Goal: Information Seeking & Learning: Learn about a topic

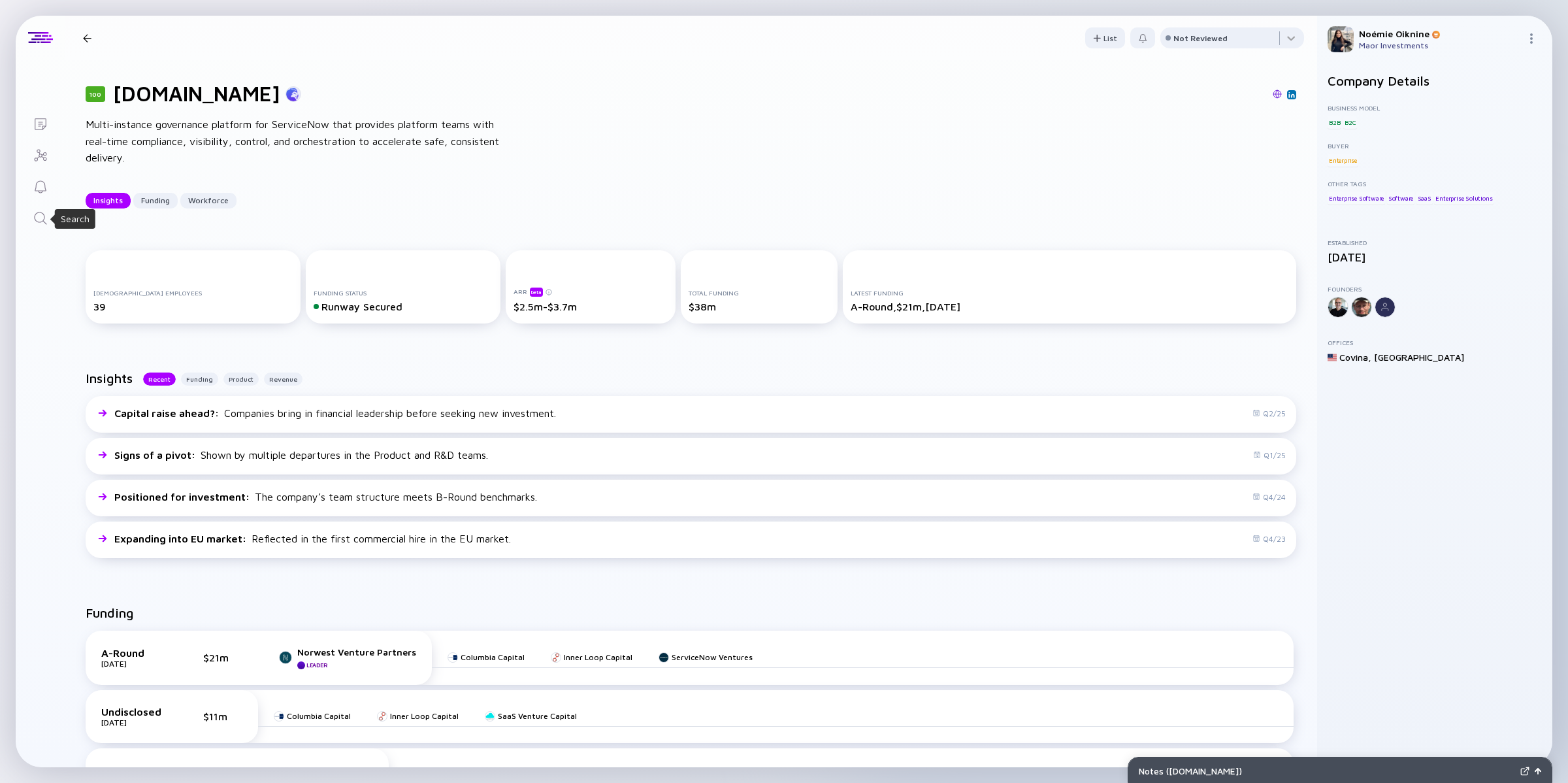
click at [36, 214] on icon "Search" at bounding box center [41, 219] width 16 height 16
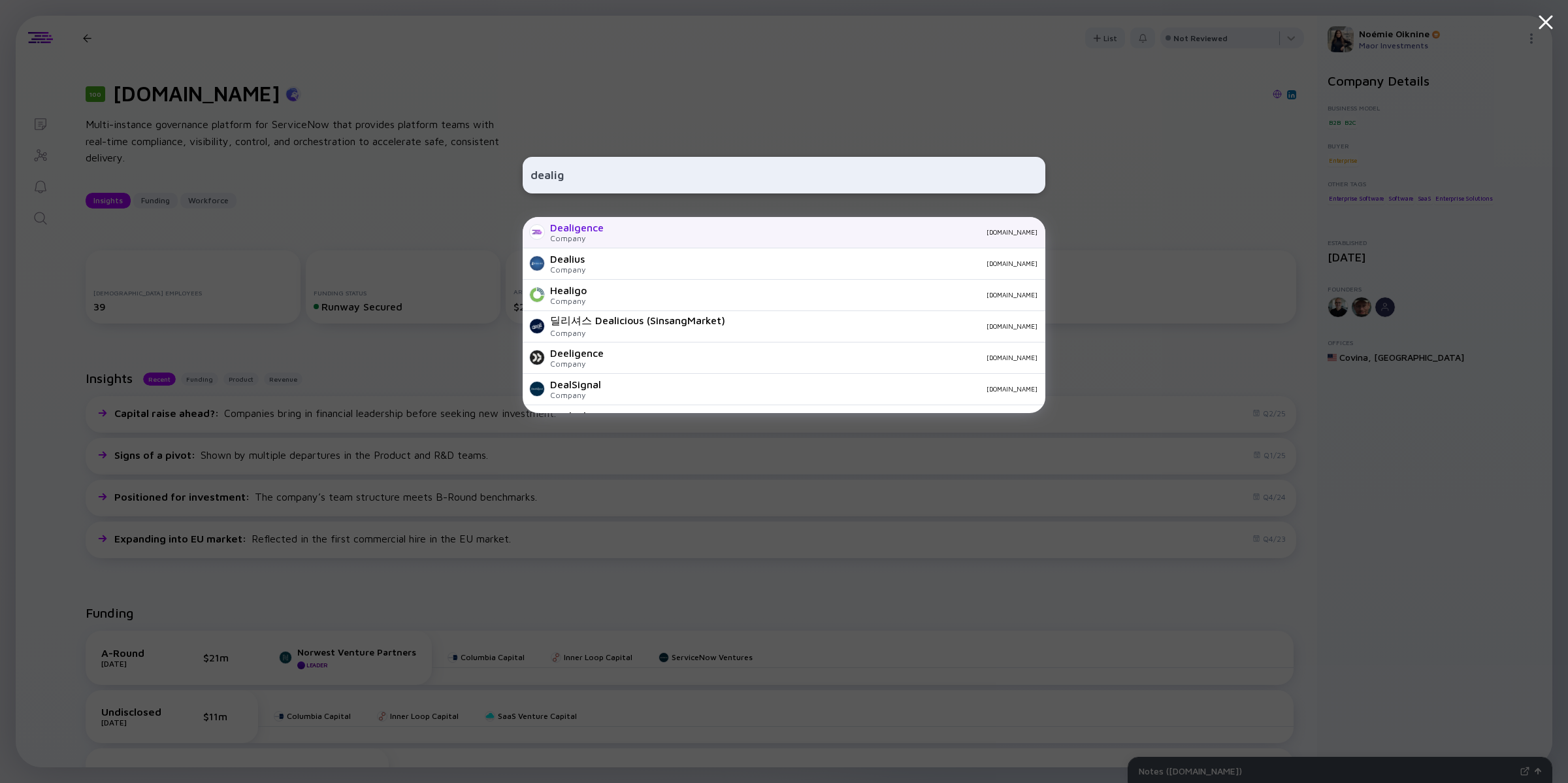
type input "dealig"
click at [602, 230] on div "Dealigence" at bounding box center [577, 227] width 54 height 12
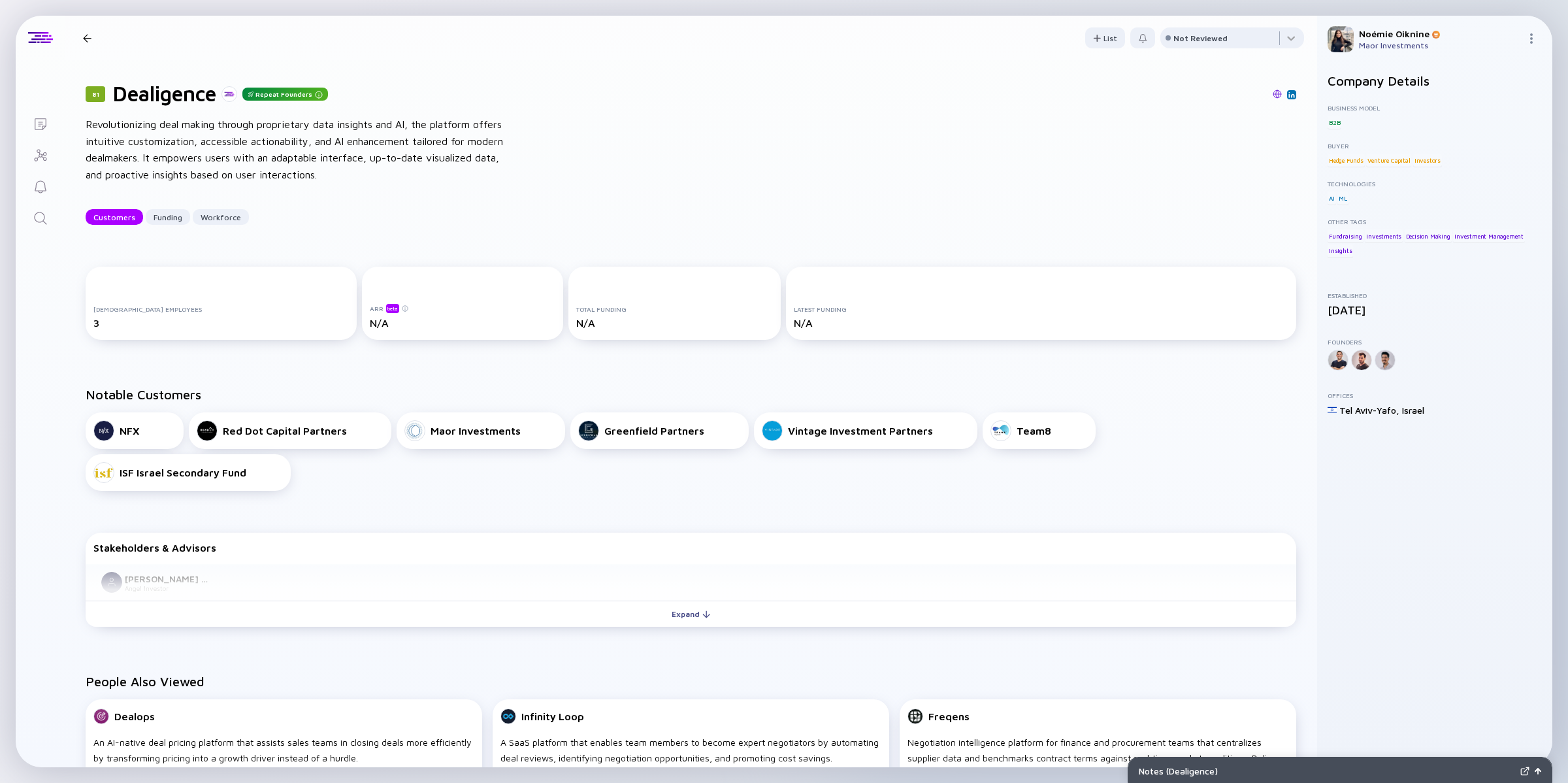
click at [39, 211] on icon "Search" at bounding box center [41, 219] width 16 height 16
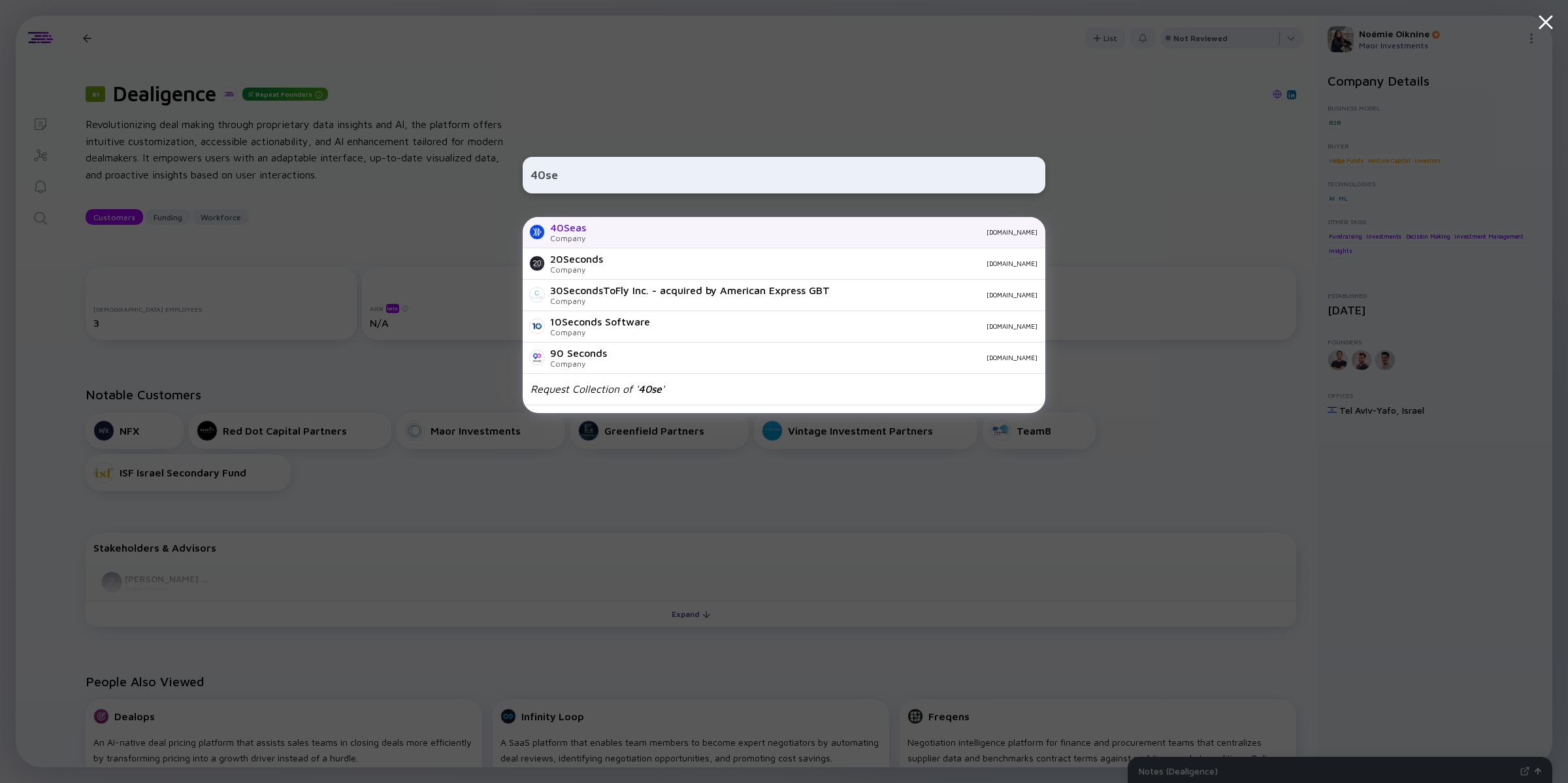
type input "40se"
click at [573, 237] on div "Company" at bounding box center [568, 238] width 36 height 9
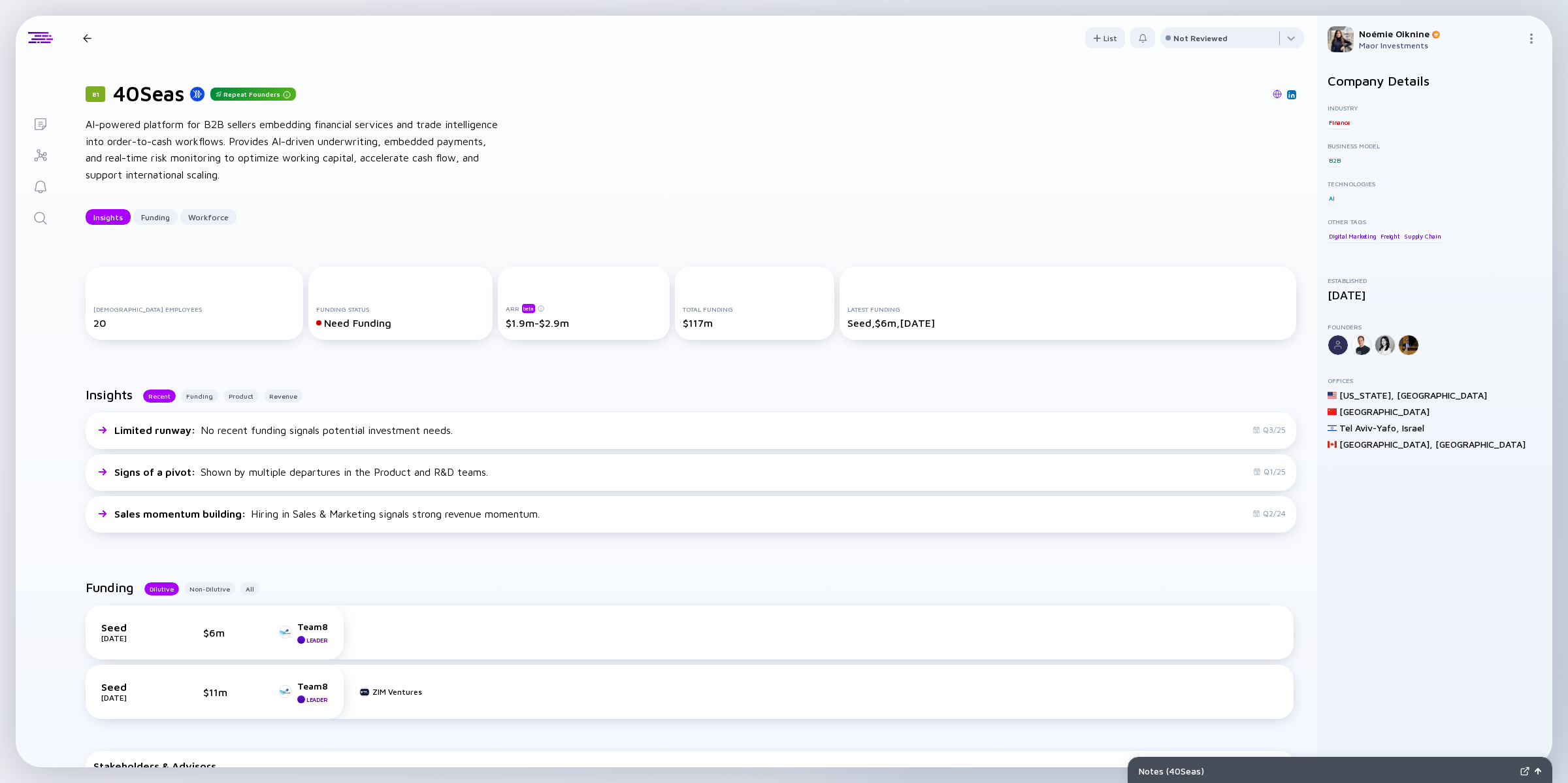
click at [36, 226] on div "Search" at bounding box center [41, 219] width 16 height 17
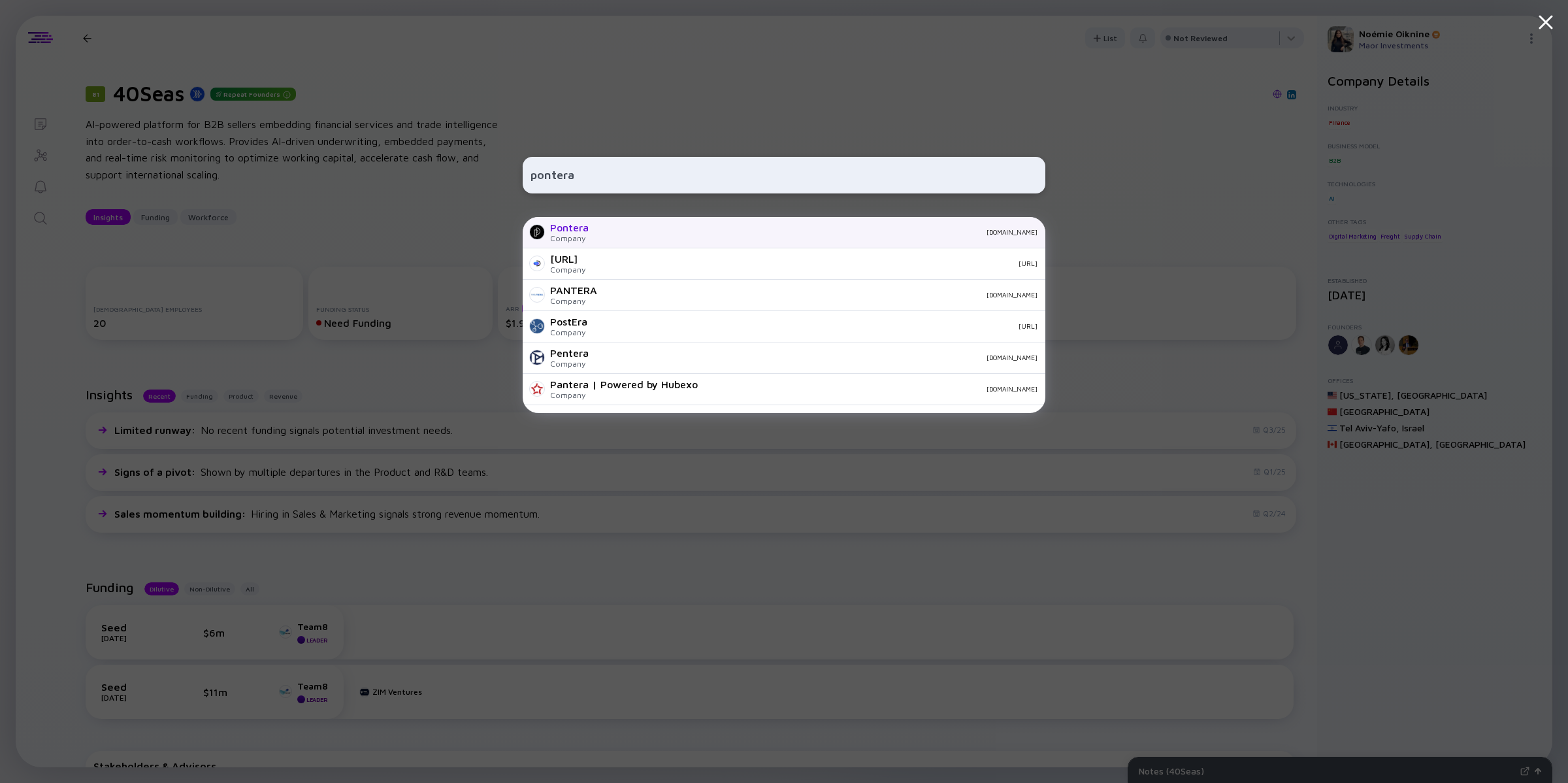
type input "pontera"
click at [599, 235] on div "[DOMAIN_NAME]" at bounding box center [818, 232] width 439 height 8
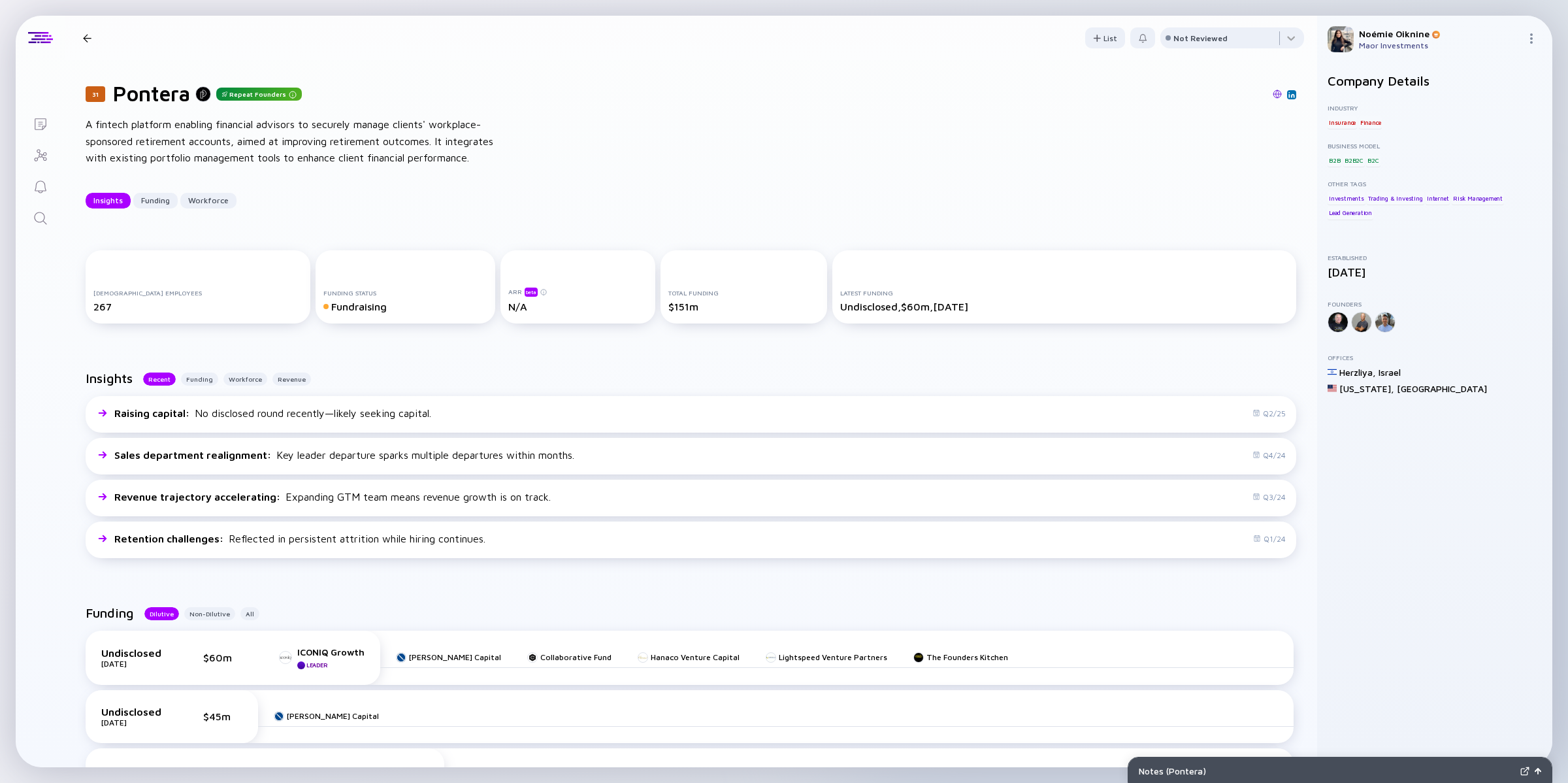
click at [22, 223] on link "Search" at bounding box center [40, 217] width 49 height 31
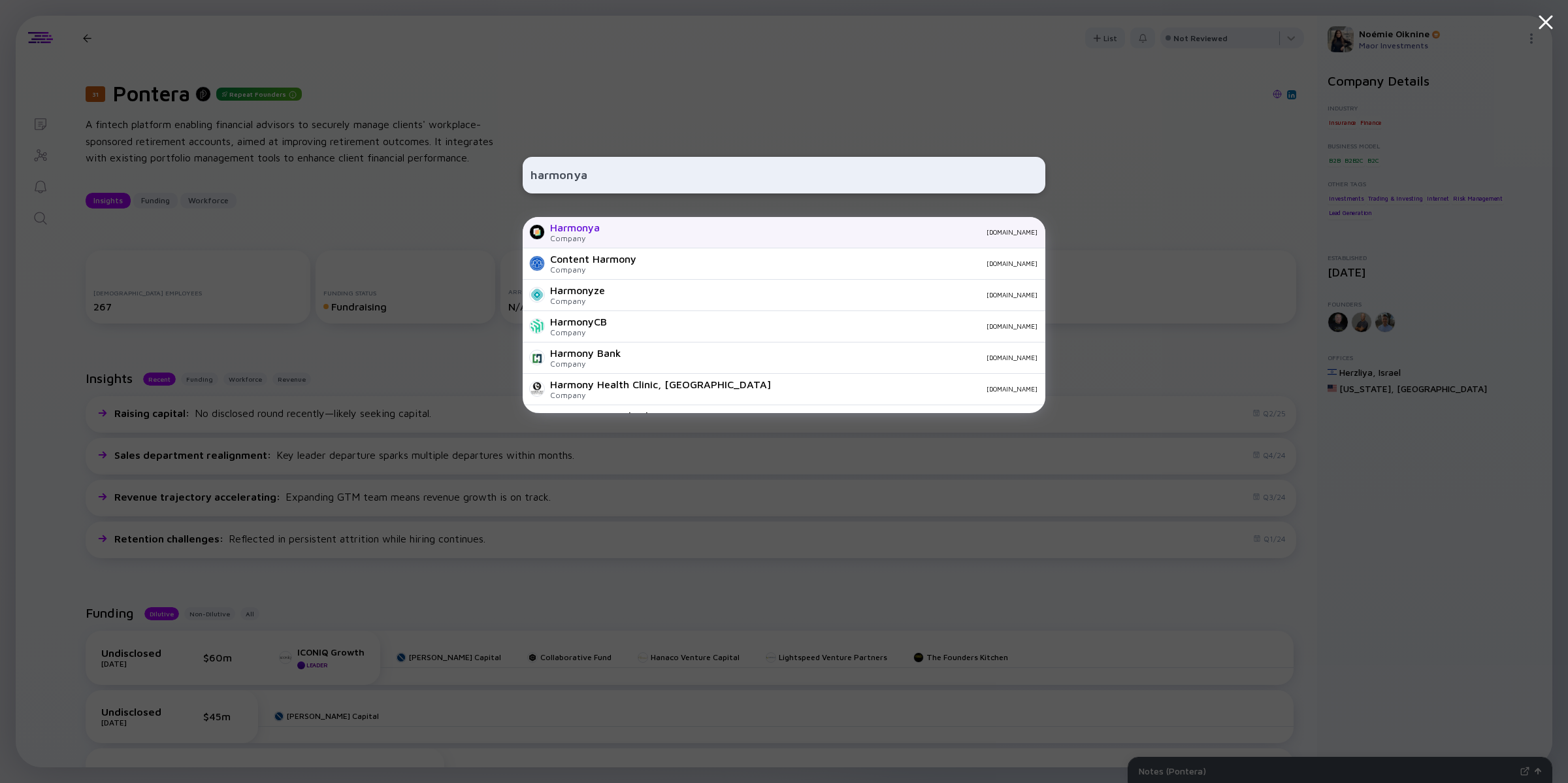
type input "harmonya"
click at [598, 244] on div "Harmonya Company [DOMAIN_NAME]" at bounding box center [783, 233] width 522 height 31
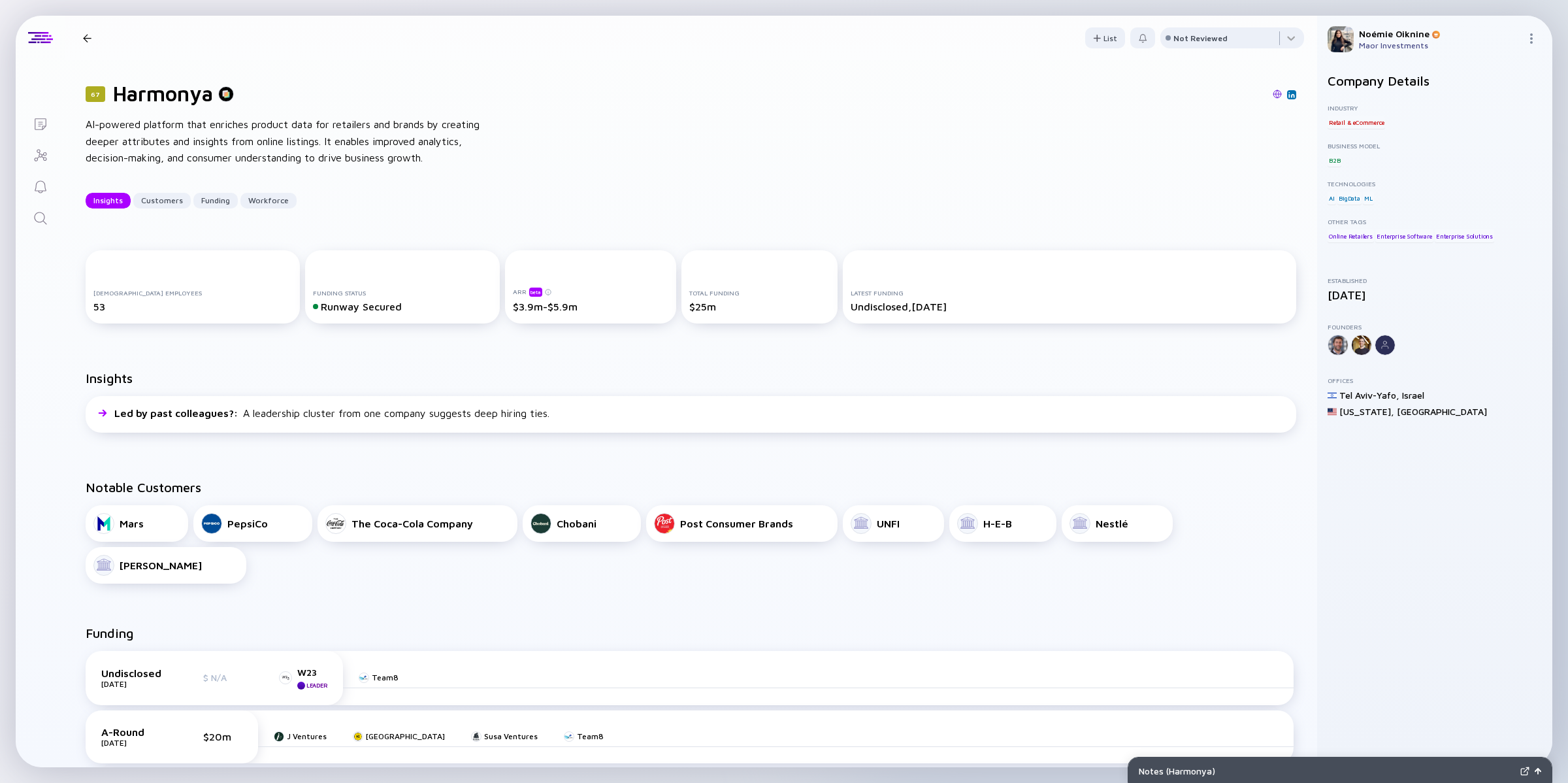
click at [47, 216] on link "Search" at bounding box center [40, 217] width 49 height 31
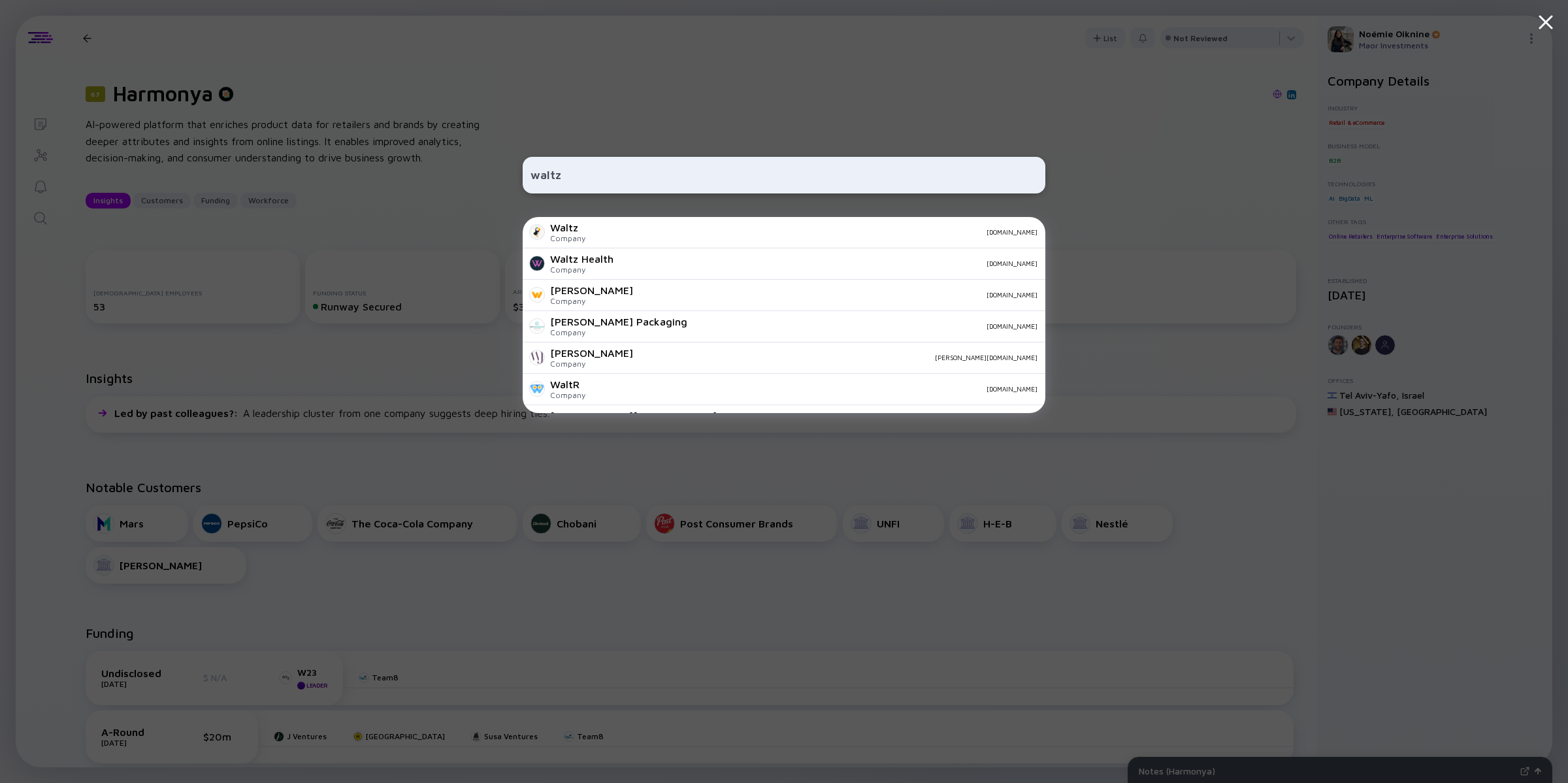
type input "waltz"
click at [576, 233] on div "Company" at bounding box center [568, 238] width 35 height 9
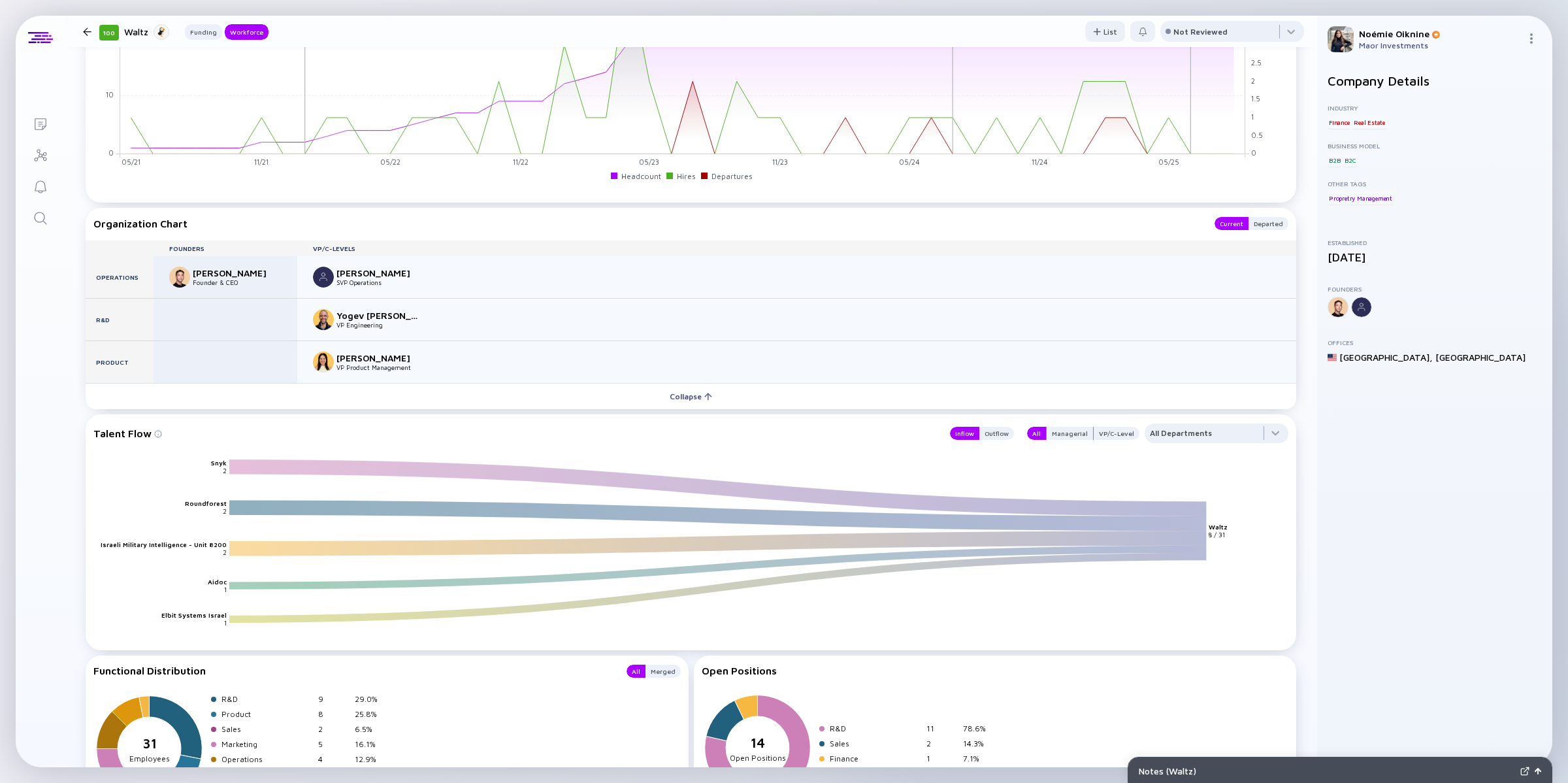
scroll to position [1069, 0]
click at [39, 213] on icon "Search" at bounding box center [41, 219] width 16 height 16
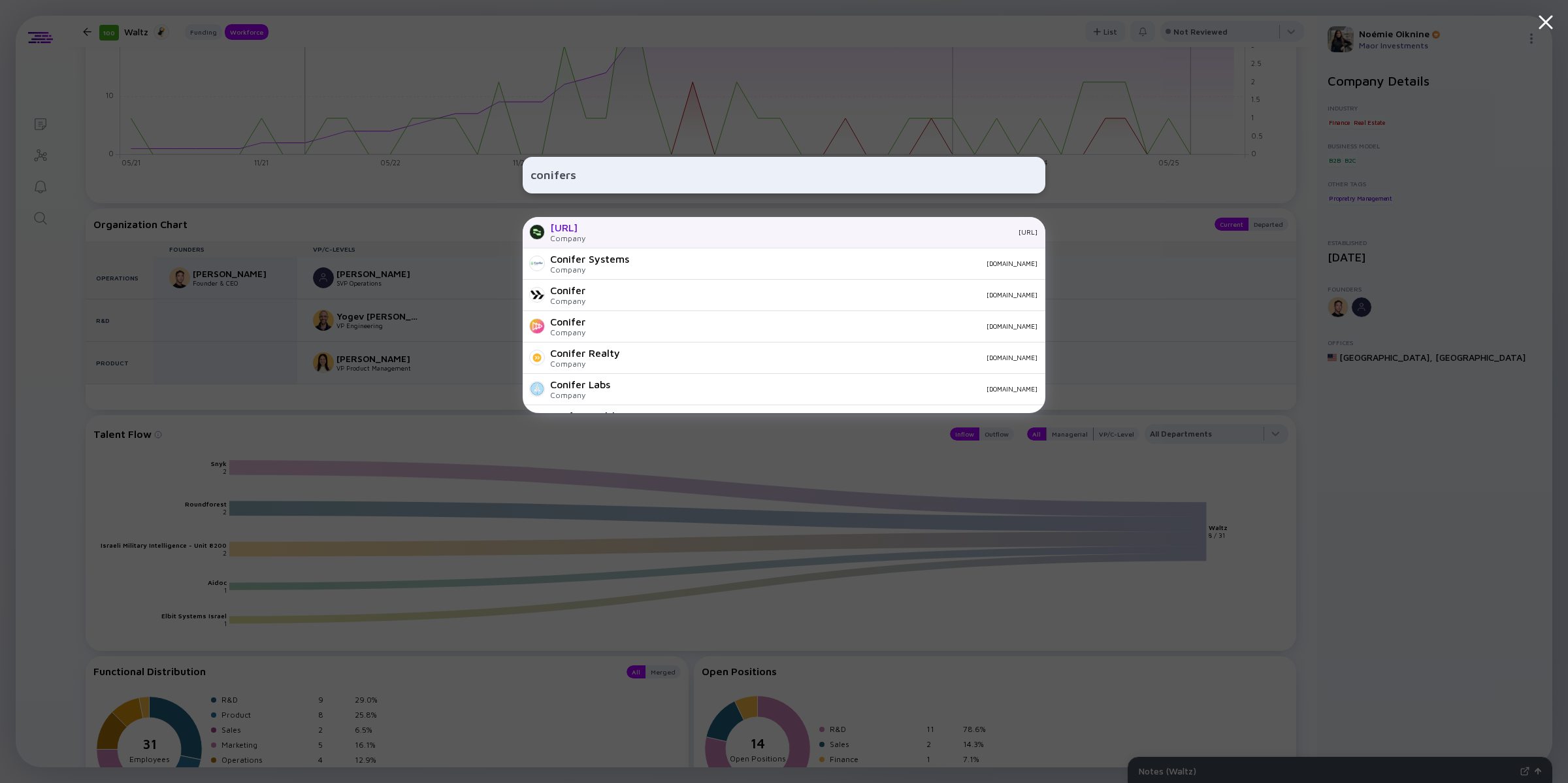
type input "conifers"
click at [586, 233] on div "[URL]" at bounding box center [568, 227] width 35 height 12
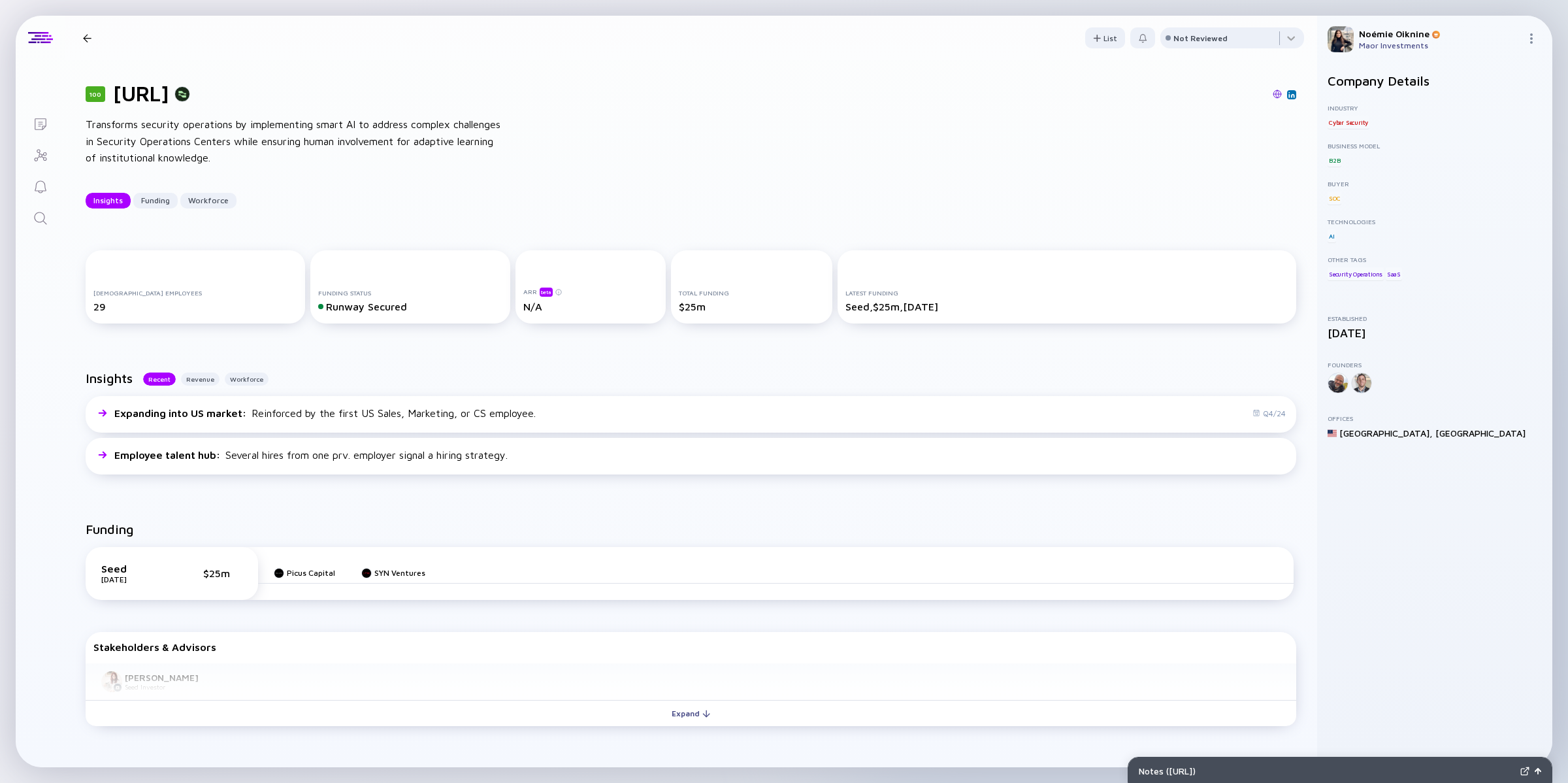
click at [34, 211] on icon "Search" at bounding box center [41, 219] width 16 height 16
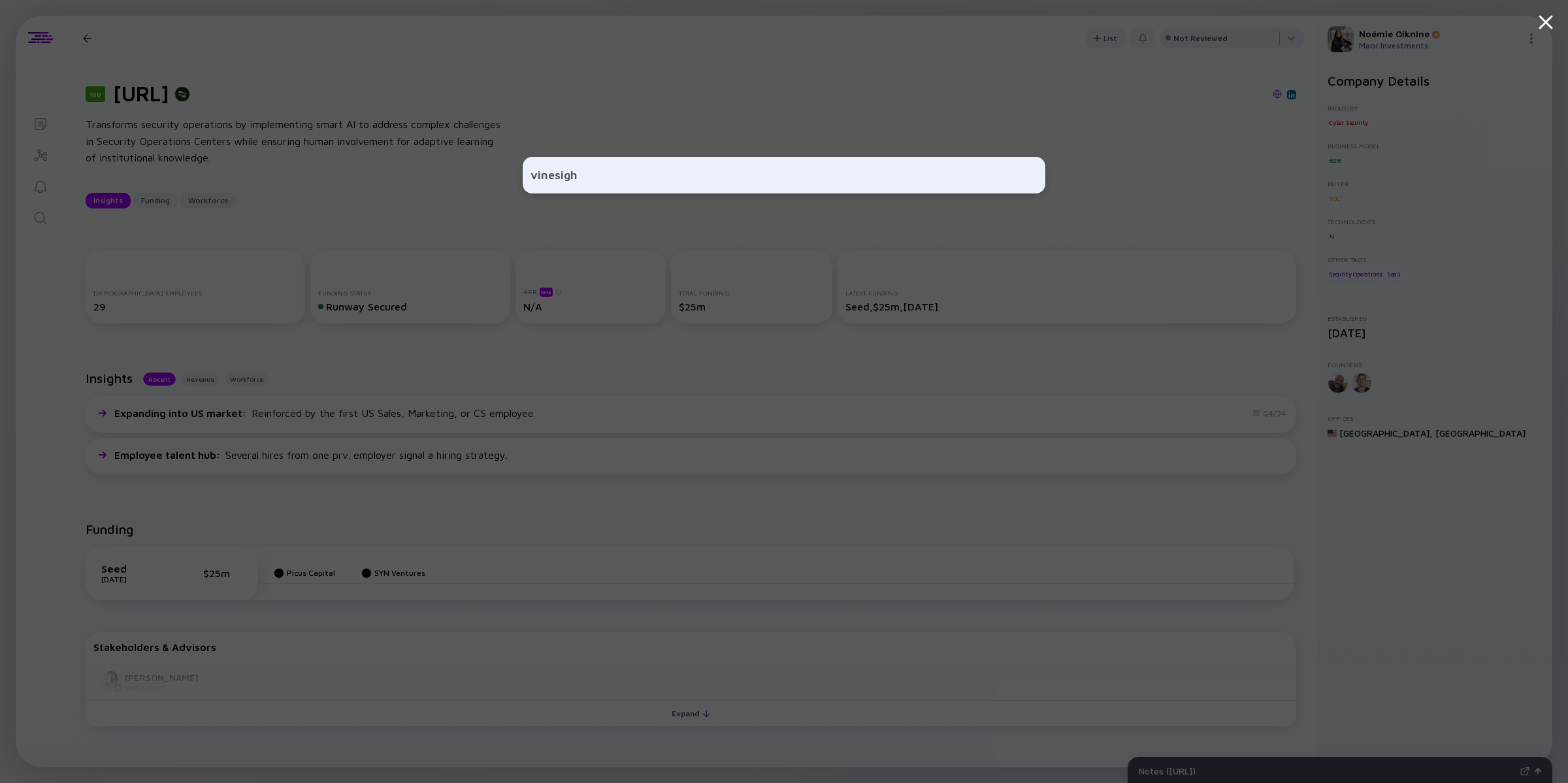
type input "vinesight"
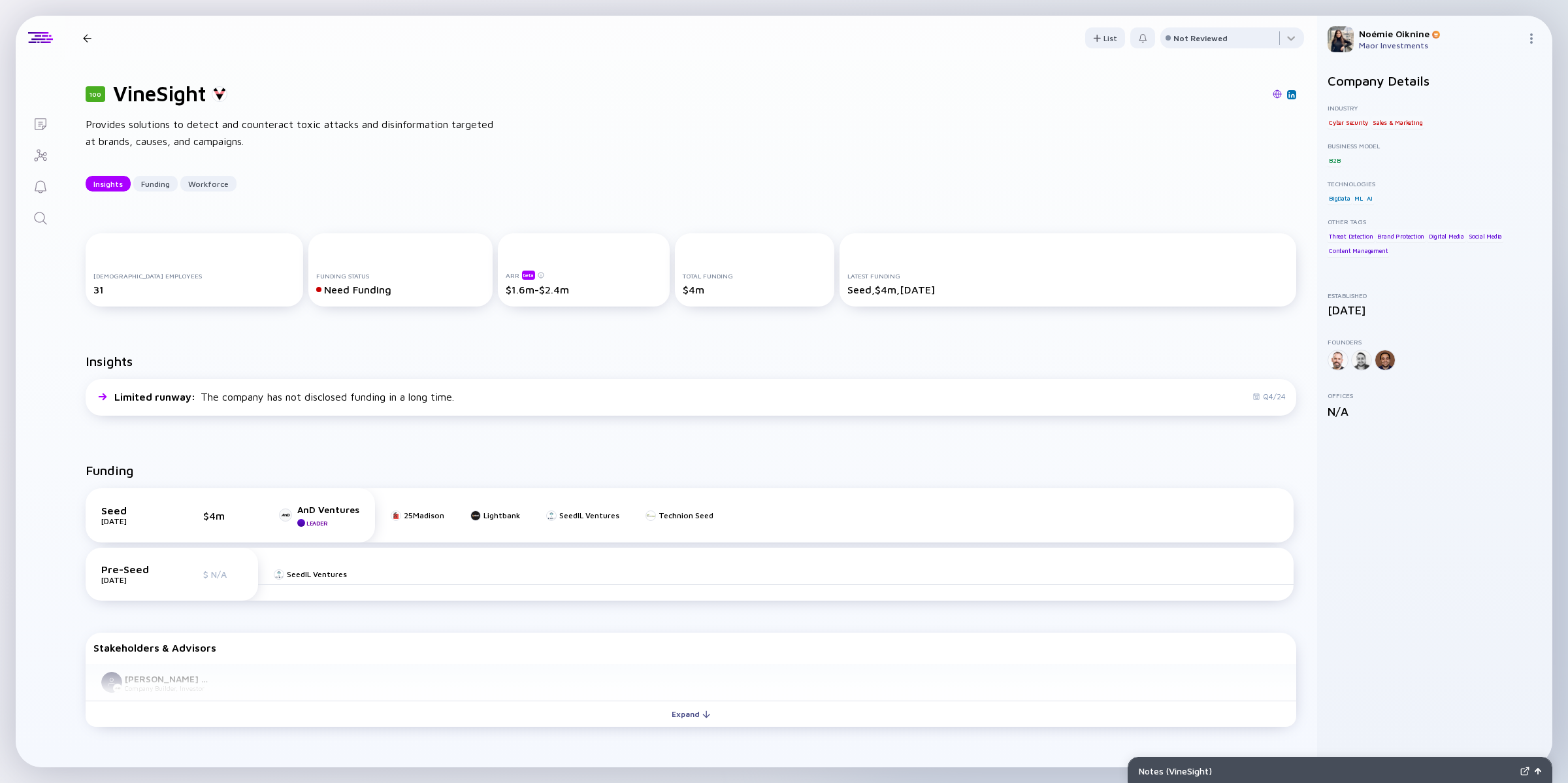
click at [1287, 92] on link at bounding box center [1292, 95] width 9 height 9
click at [23, 223] on link "Search" at bounding box center [40, 217] width 49 height 31
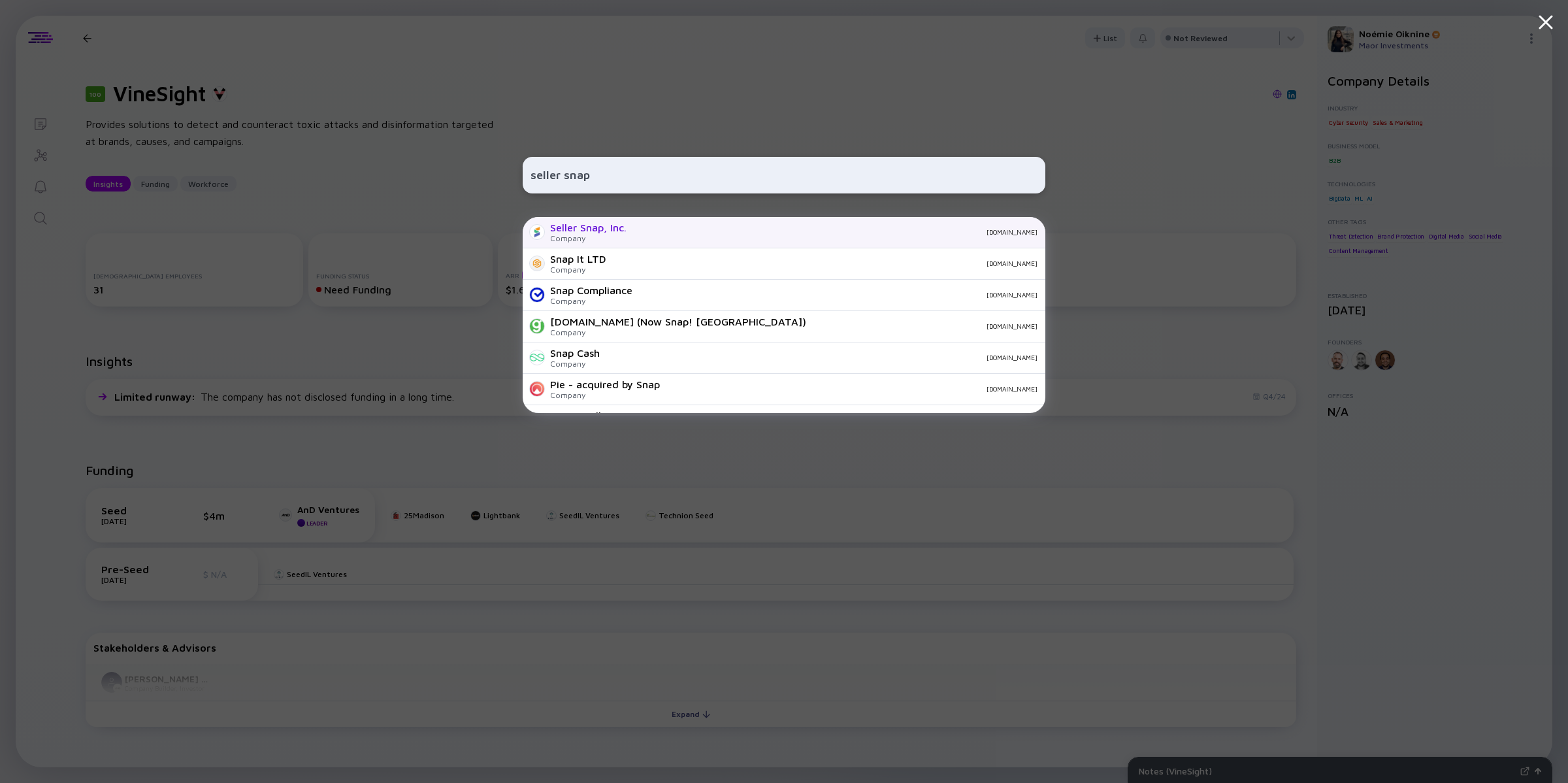
type input "seller snap"
click at [603, 225] on div "Seller Snap, Inc." at bounding box center [588, 227] width 77 height 12
